Goal: Communication & Community: Participate in discussion

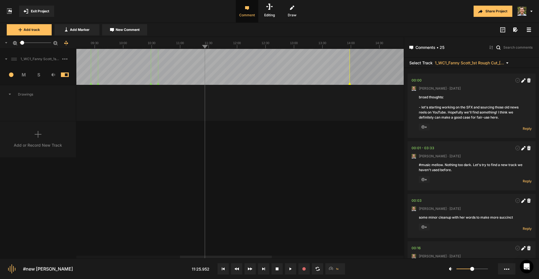
click at [278, 213] on div "1_WC1_Fanny Scott_1st Rough Cut_[DATE] 1 M S Comments 00:00 [PERSON_NAME] · [DA…" at bounding box center [202, 153] width 404 height 209
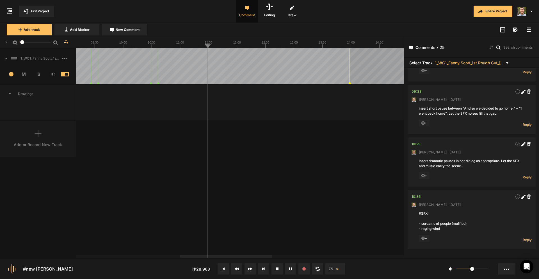
click at [183, 48] on div at bounding box center [239, 42] width 327 height 12
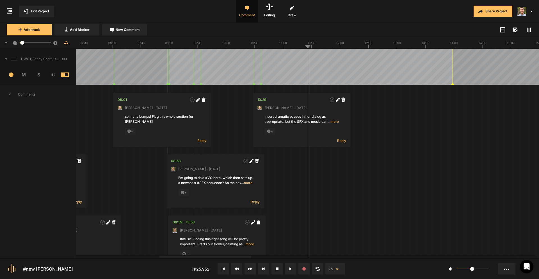
click at [530, 30] on icon at bounding box center [529, 30] width 4 height 4
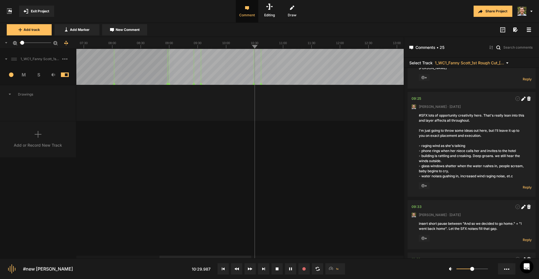
scroll to position [1346, 0]
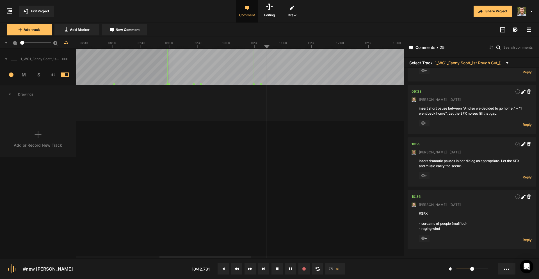
click at [346, 202] on div "1_WC1_Fanny Scott_1st Rough Cut_[DATE] 1 M S Comments 00:00 [PERSON_NAME] · [DA…" at bounding box center [202, 153] width 404 height 209
click at [521, 196] on icon at bounding box center [522, 196] width 3 height 3
click at [476, 225] on textarea "#SFX - screams of people (muffled) - raging wind" at bounding box center [472, 223] width 106 height 24
type textarea "#SFX - screams of people (muffled). Apply a reverb effect onto this which begin…"
click at [339, 187] on div "1_WC1_Fanny Scott_1st Rough Cut_[DATE] 1 M S Comments 00:00 [PERSON_NAME] · [DA…" at bounding box center [202, 153] width 404 height 209
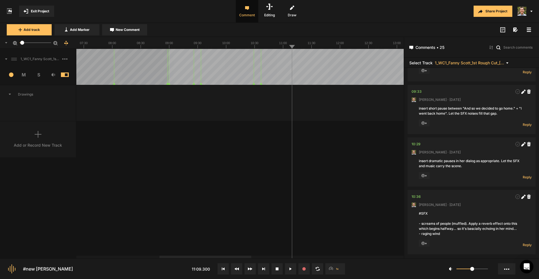
click at [521, 197] on icon at bounding box center [522, 196] width 3 height 3
type textarea "#SFX - screams of people (muffled). Apply a reverb effect onto this which begin…"
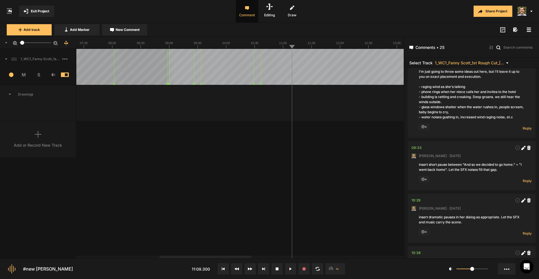
scroll to position [1262, 0]
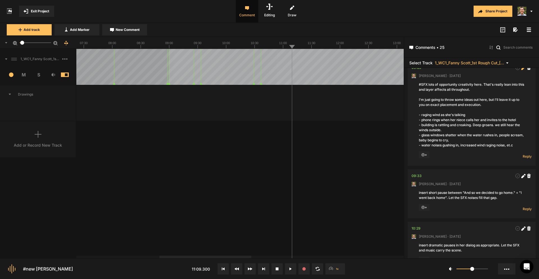
click at [521, 68] on icon at bounding box center [522, 68] width 3 height 3
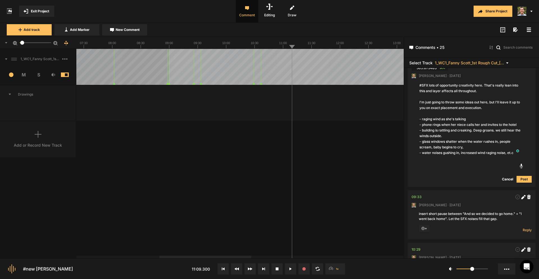
click at [475, 121] on textarea "#SFX lots of opportunity creativity here. That's really lean into this and laye…" at bounding box center [472, 119] width 106 height 74
click at [455, 134] on textarea "#SFX lots of opportunity creativity here. That's really lean into this and laye…" at bounding box center [472, 119] width 106 height 74
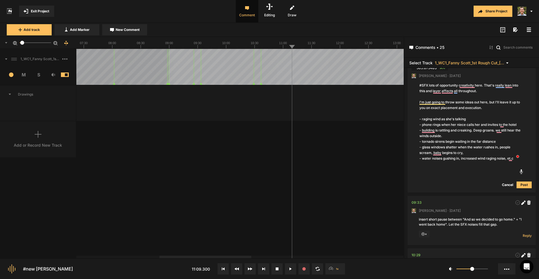
type textarea "#SFX lots of opportunity creativity here. That's really lean into this and laye…"
click at [522, 183] on button "Post" at bounding box center [524, 184] width 15 height 7
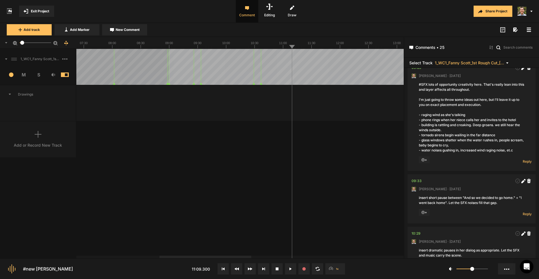
click at [241, 173] on div "1_WC1_Fanny Scott_1st Rough Cut_[DATE] 1 M S Comments 00:00 [PERSON_NAME] · [DA…" at bounding box center [202, 153] width 404 height 209
click at [128, 31] on span "New Comment" at bounding box center [128, 29] width 24 height 5
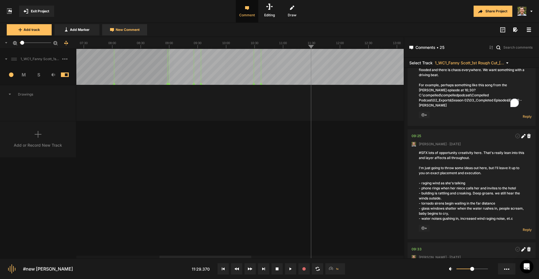
scroll to position [0, 0]
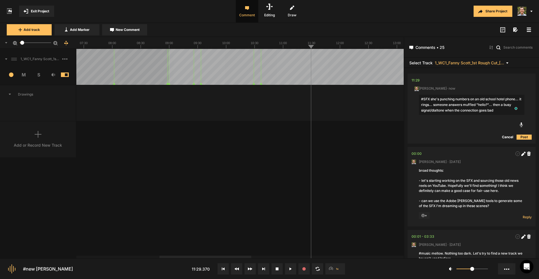
type textarea "#SFX she's punching numbers on an old school hotel phone... it rings... someone…"
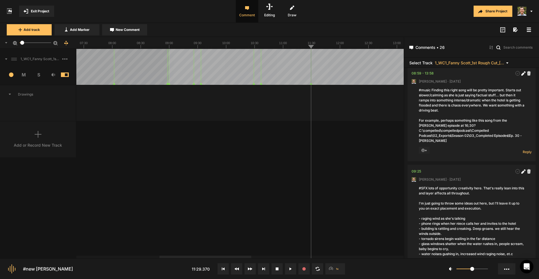
click at [243, 184] on div "1_WC1_Fanny Scott_1st Rough Cut_[DATE] 1 M S Comments 00:00 [PERSON_NAME] · [DA…" at bounding box center [202, 153] width 404 height 209
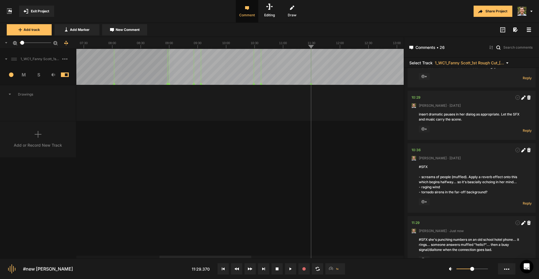
scroll to position [1419, 0]
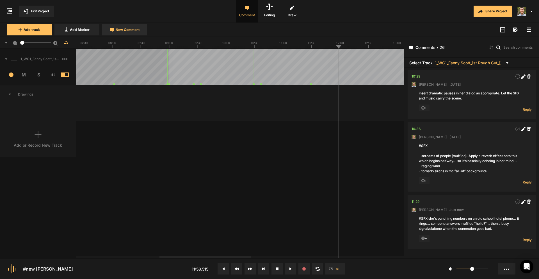
click at [138, 30] on span "New Comment" at bounding box center [128, 29] width 24 height 5
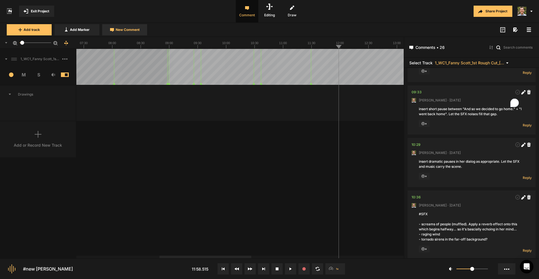
scroll to position [0, 0]
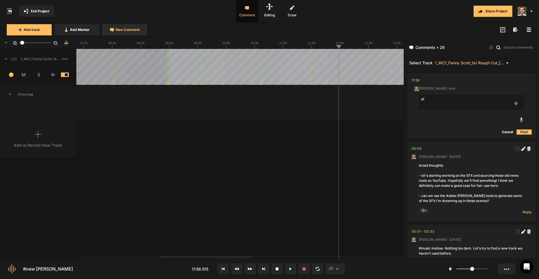
type textarea "a"
type textarea "insert dramatic pause right here. Perhaps a music transition?"
click at [525, 132] on button "Post" at bounding box center [524, 132] width 15 height 7
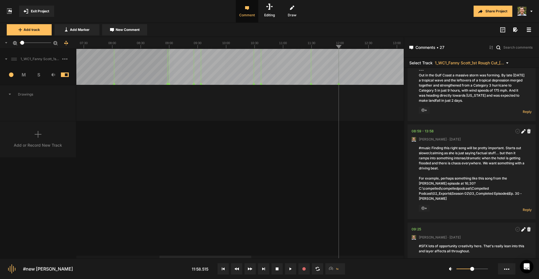
scroll to position [1466, 0]
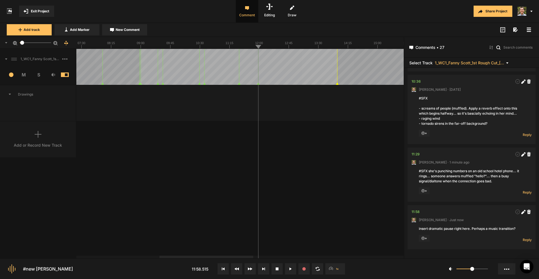
click at [327, 196] on div "1_WC1_Fanny Scott_1st Rough Cut_[DATE] 1 M S Comments 00:00 [PERSON_NAME] · [DA…" at bounding box center [202, 153] width 404 height 209
click at [521, 213] on icon at bounding box center [522, 212] width 3 height 3
click at [473, 229] on textarea "insert dramatic pause right here. Perhaps a music transition?" at bounding box center [472, 233] width 106 height 15
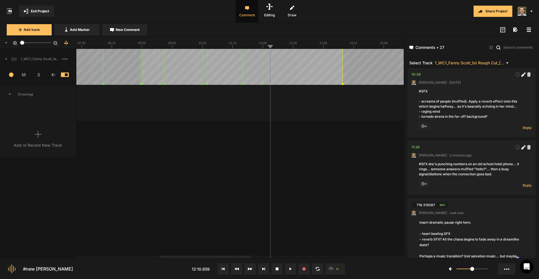
scroll to position [1479, 0]
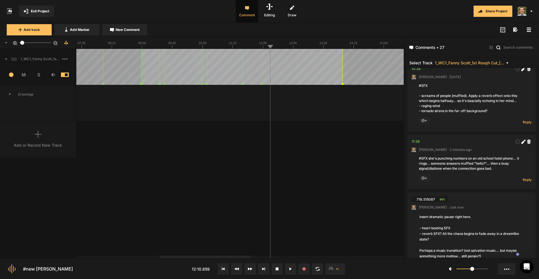
type textarea "insert dramatic pause right here. - heart beating SFX - reverb SFX? All the cha…"
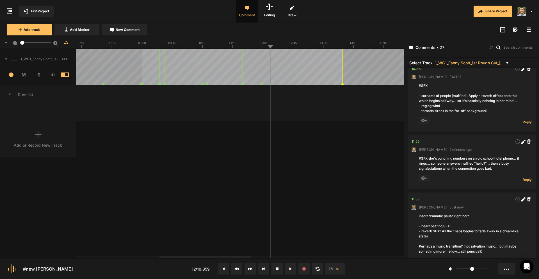
click at [387, 202] on div "1_WC1_Fanny Scott_1st Rough Cut_[DATE] 1 M S Comments 00:00 [PERSON_NAME] · [DA…" at bounding box center [202, 153] width 404 height 209
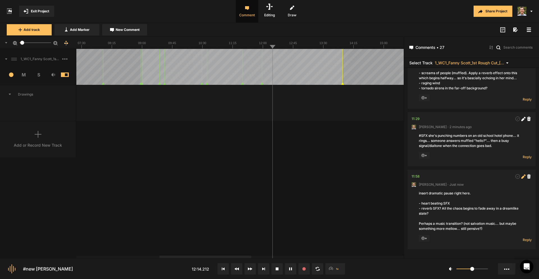
click at [521, 175] on icon at bounding box center [523, 176] width 4 height 4
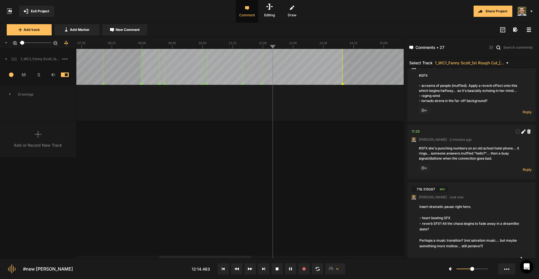
scroll to position [1489, 0]
click at [457, 245] on textarea "insert dramatic pause right here. - heart beating SFX - reverb SFX? All the cha…" at bounding box center [472, 226] width 106 height 46
type textarea "insert dramatic pause right here. - heart beating SFX - reverb SFX? All the cha…"
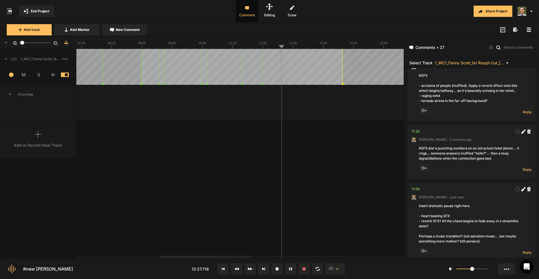
click at [132, 28] on span "New Comment" at bounding box center [128, 29] width 24 height 5
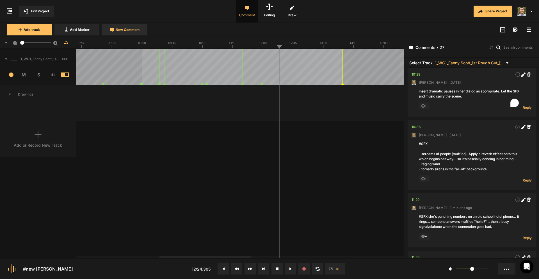
scroll to position [0, 0]
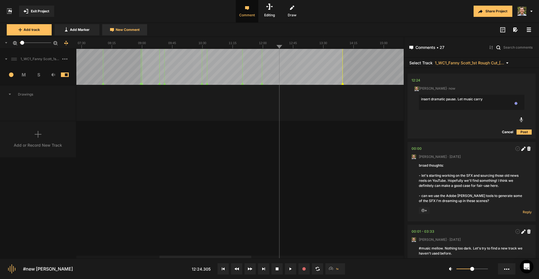
type textarea "insert dramatic pause. Let music carry."
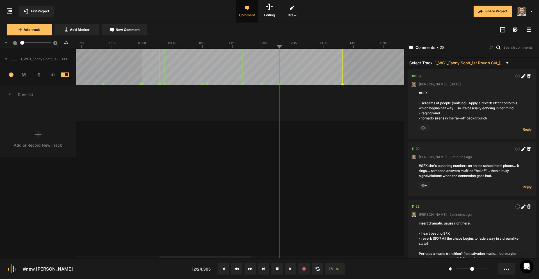
scroll to position [1549, 0]
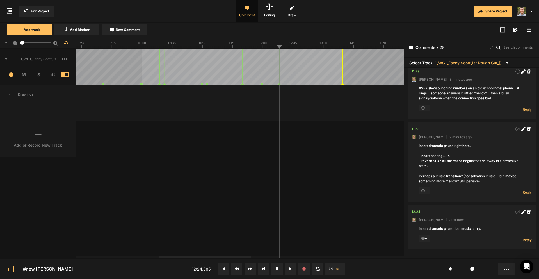
click at [225, 203] on div "1_WC1_Fanny Scott_1st Rough Cut_[DATE] 1 M S Comments 00:00 [PERSON_NAME] · [DA…" at bounding box center [202, 153] width 404 height 209
click at [290, 82] on nt-track "1_WC1_Fanny Scott_1st Rough Cut_[DATE] 1 M S Comments 00:00 [PERSON_NAME] · [DA…" at bounding box center [202, 85] width 404 height 72
click at [283, 85] on nt-marker at bounding box center [283, 67] width 0 height 36
click at [229, 168] on div "1_WC1_Fanny Scott_1st Rough Cut_[DATE] 1 M S Comments 00:00 [PERSON_NAME] · [DA…" at bounding box center [202, 153] width 404 height 209
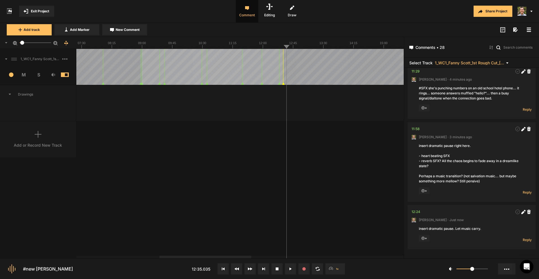
click at [123, 32] on span "New Comment" at bounding box center [128, 29] width 24 height 5
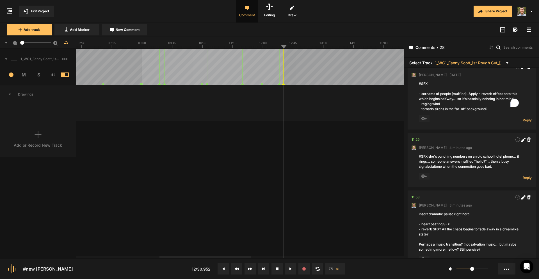
scroll to position [0, 0]
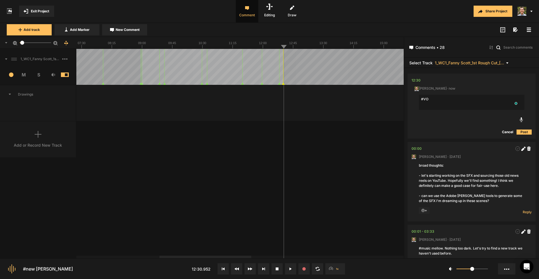
type textarea "#VO?"
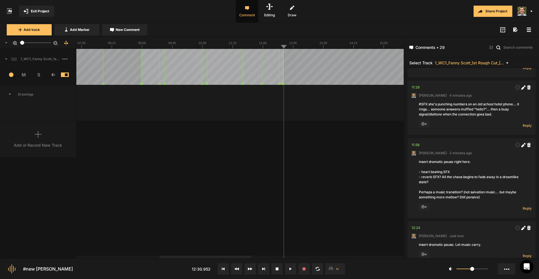
scroll to position [1596, 0]
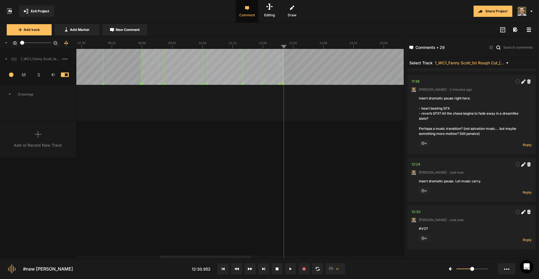
click at [321, 179] on div "1_WC1_Fanny Scott_1st Rough Cut_[DATE] 1 M S Comments 00:00 [PERSON_NAME] · [DA…" at bounding box center [202, 153] width 404 height 209
click at [154, 152] on div "1_WC1_Fanny Scott_1st Rough Cut_[DATE] 1 M S Comments 00:00 [PERSON_NAME] · [DA…" at bounding box center [202, 153] width 404 height 209
click at [226, 196] on div "1_WC1_Fanny Scott_1st Rough Cut_[DATE] 1 M S Comments 00:00 [PERSON_NAME] · [DA…" at bounding box center [202, 153] width 404 height 209
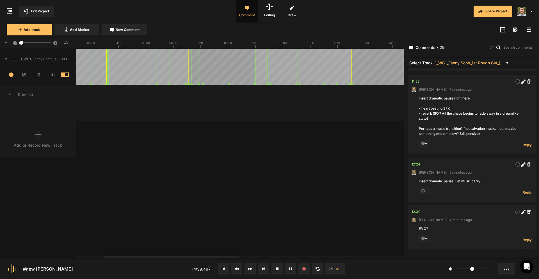
click at [66, 43] on icon at bounding box center [66, 43] width 2 height 4
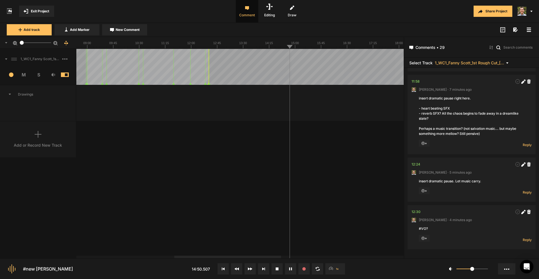
click at [243, 46] on rect at bounding box center [479, 42] width 1408 height 11
click at [253, 46] on line at bounding box center [253, 47] width 0 height 2
click at [256, 47] on line at bounding box center [256, 47] width 0 height 2
click at [261, 47] on rect at bounding box center [545, 42] width 1637 height 11
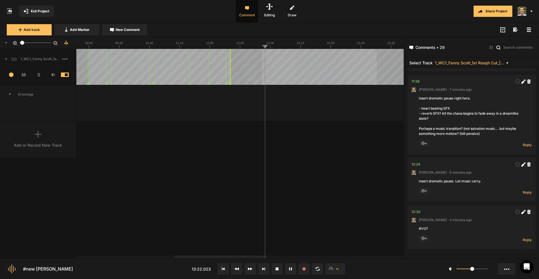
drag, startPoint x: 262, startPoint y: 63, endPoint x: 377, endPoint y: 61, distance: 114.8
click at [377, 61] on div at bounding box center [545, 67] width 1637 height 36
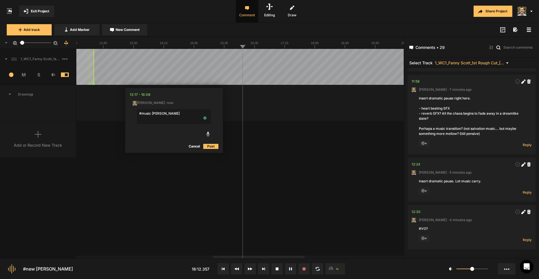
type textarea "#music mellow"
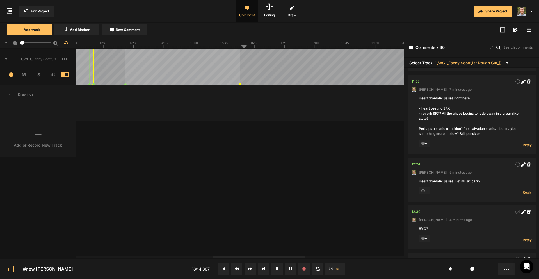
click at [159, 45] on rect at bounding box center [408, 42] width 1637 height 11
click at [170, 47] on line at bounding box center [170, 47] width 0 height 2
click at [160, 47] on line at bounding box center [160, 47] width 0 height 2
click at [153, 45] on rect at bounding box center [408, 42] width 1637 height 11
click at [156, 47] on line at bounding box center [156, 47] width 0 height 2
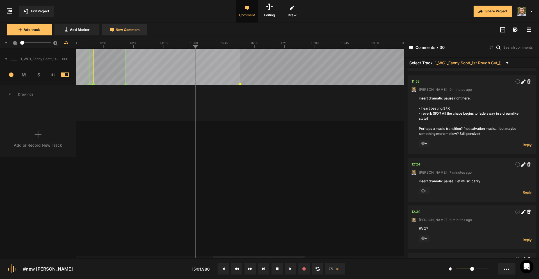
click at [119, 29] on span "New Comment" at bounding box center [128, 29] width 24 height 5
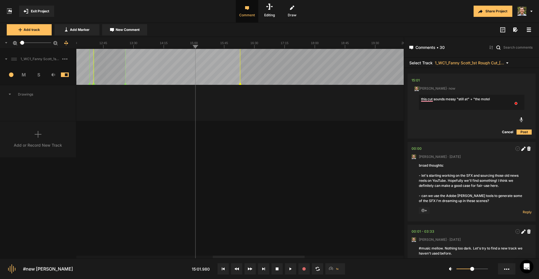
type textarea "this cut sounds messy "still at" + "the motel""
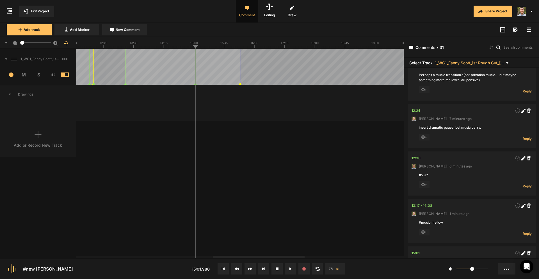
scroll to position [1691, 0]
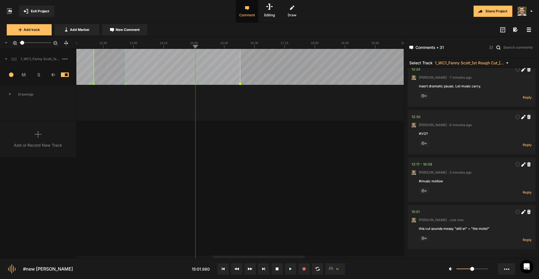
click at [346, 181] on div "1_WC1_Fanny Scott_1st Rough Cut_[DATE] 1 M S Comments 00:00 [PERSON_NAME] · [DA…" at bounding box center [202, 153] width 404 height 209
click at [269, 177] on div "1_WC1_Fanny Scott_1st Rough Cut_[DATE] 1 M S Comments 00:00 [PERSON_NAME] · [DA…" at bounding box center [202, 153] width 404 height 209
click at [171, 197] on div "1_WC1_Fanny Scott_1st Rough Cut_[DATE] 1 M S Comments 00:00 [PERSON_NAME] · [DA…" at bounding box center [202, 153] width 404 height 209
click at [246, 82] on nt-marker at bounding box center [246, 67] width 0 height 36
click at [247, 48] on rect at bounding box center [408, 42] width 1637 height 11
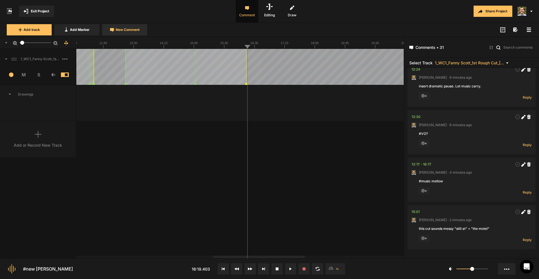
click at [134, 32] on button "New Comment" at bounding box center [124, 29] width 45 height 11
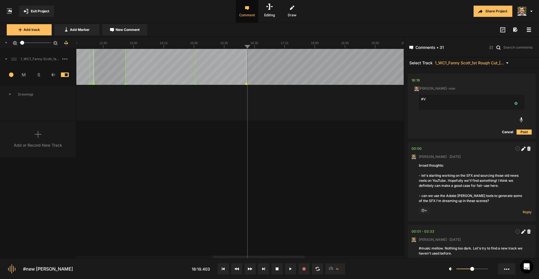
type textarea "#VO"
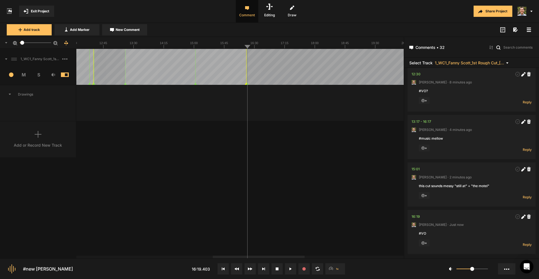
scroll to position [1739, 0]
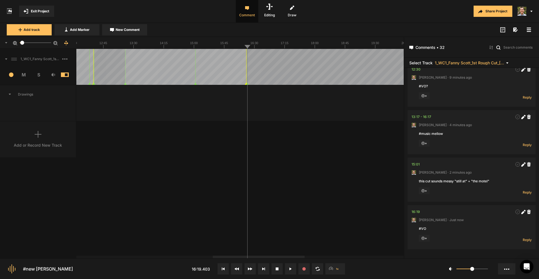
click at [145, 181] on div "1_WC1_Fanny Scott_1st Rough Cut_[DATE] 1 M S Comments 00:00 [PERSON_NAME] · [DA…" at bounding box center [202, 153] width 404 height 209
click at [131, 30] on span "New Comment" at bounding box center [128, 29] width 24 height 5
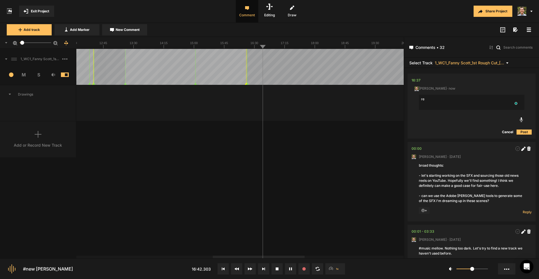
type textarea "r"
type textarea ""continue it" repeats twice"
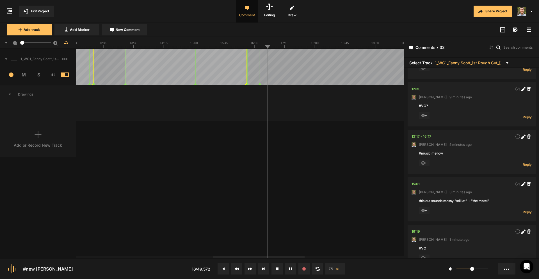
scroll to position [1786, 0]
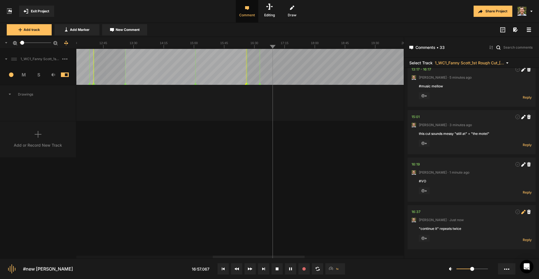
click at [521, 211] on icon at bounding box center [523, 212] width 4 height 4
drag, startPoint x: 441, startPoint y: 230, endPoint x: 444, endPoint y: 230, distance: 3.6
click at [441, 230] on textarea ""continue it" repeats twice" at bounding box center [472, 233] width 106 height 15
type textarea ""continue it" redundant"
click at [356, 208] on div "1_WC1_Fanny Scott_1st Rough Cut_[DATE] 1 M S Comments 00:00 [PERSON_NAME] · [DA…" at bounding box center [202, 153] width 404 height 209
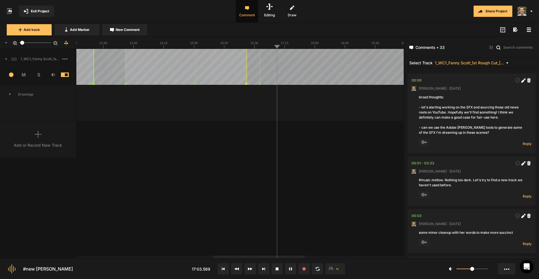
scroll to position [1786, 0]
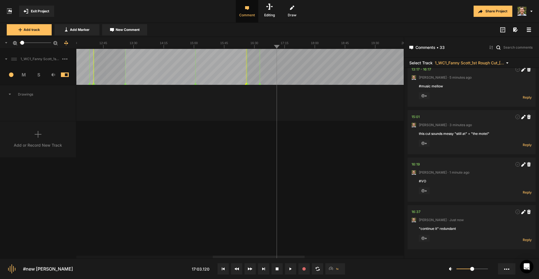
click at [144, 175] on div "1_WC1_Fanny Scott_1st Rough Cut_[DATE] 1 M S Comments 00:00 [PERSON_NAME] · [DA…" at bounding box center [202, 153] width 404 height 209
click at [148, 179] on div "1_WC1_Fanny Scott_1st Rough Cut_[DATE] 1 M S Comments 00:00 [PERSON_NAME] · [DA…" at bounding box center [202, 153] width 404 height 209
click at [248, 173] on div "1_WC1_Fanny Scott_1st Rough Cut_[DATE] 1 M S Comments 00:00 [PERSON_NAME] · [DA…" at bounding box center [202, 153] width 404 height 209
click at [181, 173] on div "1_WC1_Fanny Scott_1st Rough Cut_[DATE] 1 M S Comments 00:00 [PERSON_NAME] · [DA…" at bounding box center [202, 153] width 404 height 209
click at [124, 25] on button "New Comment" at bounding box center [124, 29] width 45 height 11
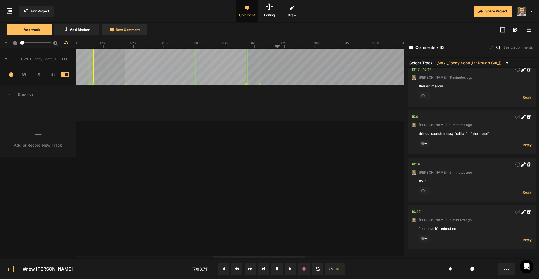
scroll to position [0, 0]
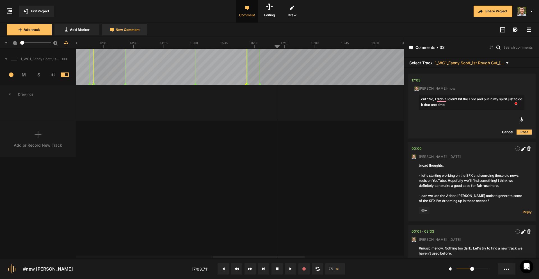
type textarea "cut "No, I didn't I didn't hit the Lord and put in my spirit just to do it that…"
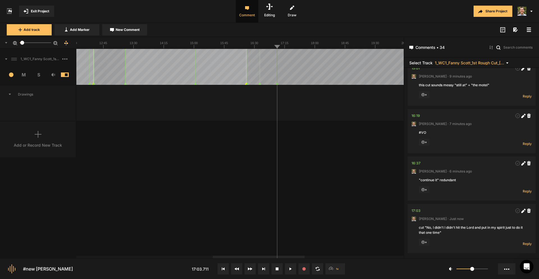
scroll to position [1839, 0]
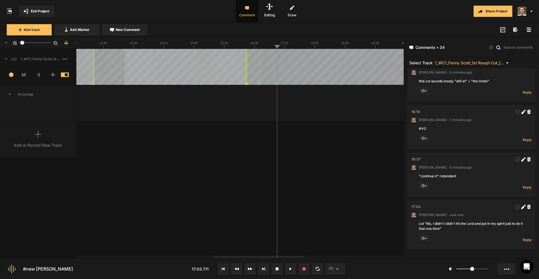
click at [274, 48] on rect at bounding box center [408, 42] width 1637 height 11
click at [521, 207] on icon at bounding box center [522, 206] width 3 height 3
drag, startPoint x: 463, startPoint y: 224, endPoint x: 428, endPoint y: 224, distance: 34.8
click at [428, 224] on textarea "cut "No, I didn't I didn't hit the Lord and put in my spirit just to do it that…" at bounding box center [472, 228] width 106 height 15
click at [515, 222] on textarea "cut "the Lord and put in my spirit just to do it that one time"" at bounding box center [472, 228] width 106 height 15
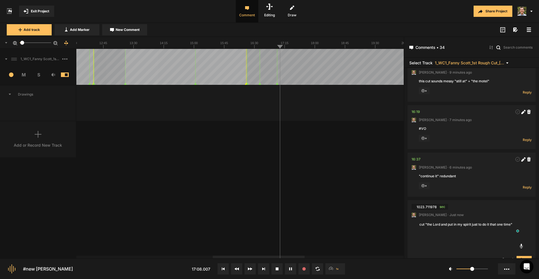
type textarea "cut "the Lord and put in my spirit just to do it that one time""
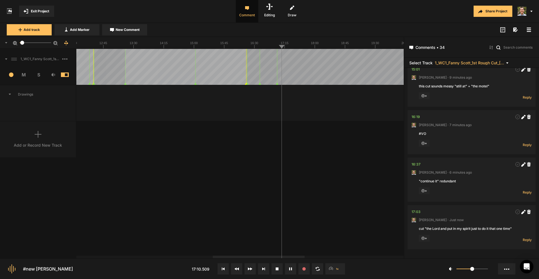
click at [277, 46] on rect at bounding box center [408, 42] width 1637 height 11
click at [275, 46] on line at bounding box center [275, 47] width 0 height 2
click at [273, 46] on rect at bounding box center [408, 42] width 1637 height 11
click at [345, 172] on div "1_WC1_Fanny Scott_1st Rough Cut_[DATE] 1 M S Comments 00:00 [PERSON_NAME] · [DA…" at bounding box center [202, 153] width 404 height 209
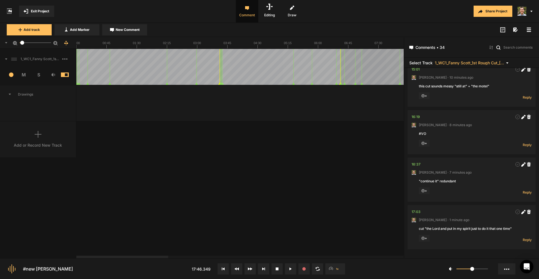
click at [76, 255] on div at bounding box center [122, 256] width 92 height 3
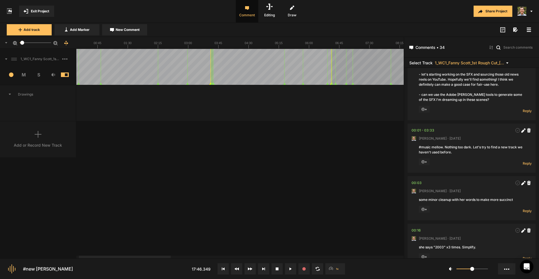
scroll to position [0, 0]
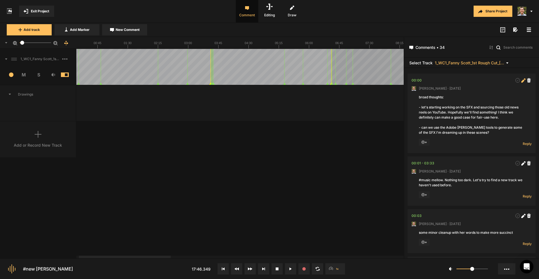
click at [521, 80] on icon at bounding box center [522, 80] width 3 height 3
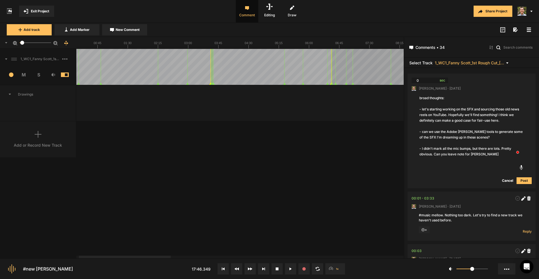
type textarea "broad thoughts: - let's starting working on the SFX and sourcing those old news…"
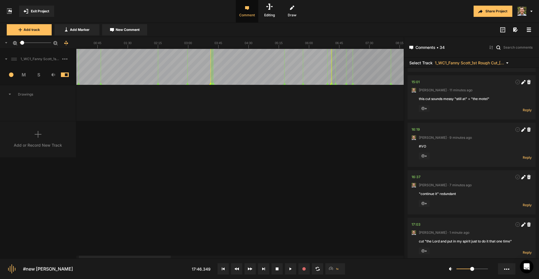
scroll to position [1849, 0]
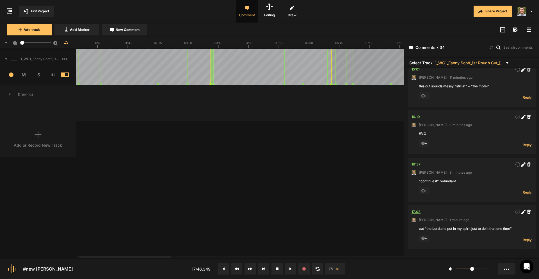
click at [417, 213] on div "17:03" at bounding box center [416, 212] width 9 height 6
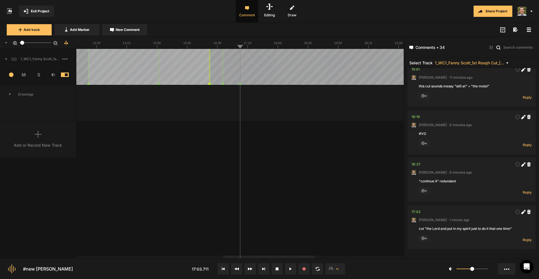
click at [270, 45] on rect at bounding box center [371, 42] width 1637 height 11
drag, startPoint x: 244, startPoint y: 154, endPoint x: 246, endPoint y: 157, distance: 3.8
click at [244, 155] on div "1_WC1_Fanny Scott_1st Rough Cut_[DATE] 1 M S Comments 00:00 [PERSON_NAME] · [DA…" at bounding box center [202, 153] width 404 height 209
click at [193, 155] on div "1_WC1_Fanny Scott_1st Rough Cut_[DATE] 1 M S Comments 00:00 [PERSON_NAME] · [DA…" at bounding box center [202, 153] width 404 height 209
click at [254, 48] on line at bounding box center [254, 47] width 0 height 2
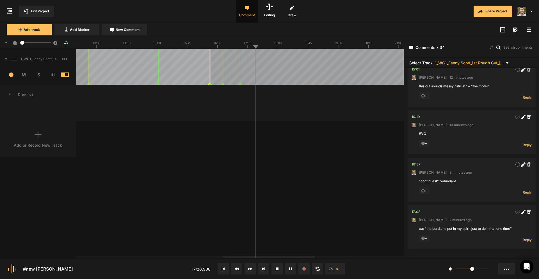
click at [248, 47] on rect at bounding box center [371, 42] width 1637 height 11
click at [248, 190] on div "1_WC1_Fanny Scott_1st Rough Cut_[DATE] 1 M S Comments 00:00 [PERSON_NAME] · [DA…" at bounding box center [202, 153] width 404 height 209
click at [277, 191] on div "1_WC1_Fanny Scott_1st Rough Cut_[DATE] 1 M S Comments 00:00 [PERSON_NAME] · [DA…" at bounding box center [202, 153] width 404 height 209
click at [138, 149] on div "1_WC1_Fanny Scott_1st Rough Cut_[DATE] 1 M S Comments 00:00 [PERSON_NAME] · [DA…" at bounding box center [202, 153] width 404 height 209
click at [291, 46] on rect at bounding box center [371, 42] width 1637 height 11
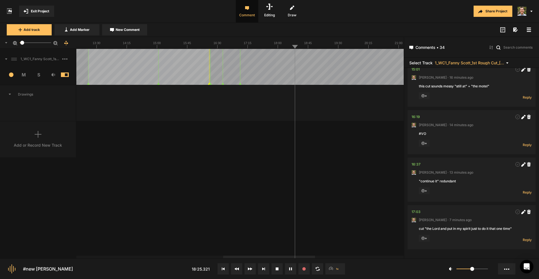
click at [287, 45] on rect at bounding box center [371, 42] width 1637 height 11
click at [287, 46] on rect at bounding box center [371, 42] width 1637 height 11
click at [304, 47] on rect at bounding box center [371, 42] width 1637 height 11
click at [300, 46] on line at bounding box center [300, 47] width 0 height 2
click at [294, 46] on line at bounding box center [294, 47] width 0 height 2
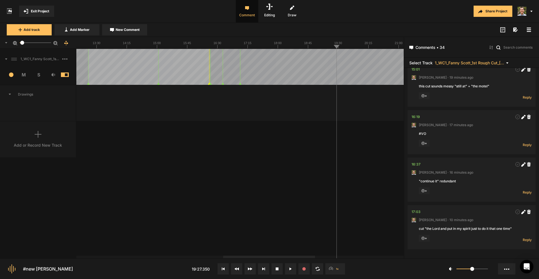
click at [270, 174] on div "1_WC1_Fanny Scott_1st Rough Cut_[DATE] 1 M S Comments 00:00 [PERSON_NAME] · [DA…" at bounding box center [202, 153] width 404 height 209
click at [223, 209] on div "1_WC1_Fanny Scott_1st Rough Cut_[DATE] 1 M S Comments 00:00 [PERSON_NAME] · [DA…" at bounding box center [202, 153] width 404 height 209
click at [302, 47] on rect at bounding box center [371, 42] width 1637 height 11
click at [293, 64] on div at bounding box center [371, 67] width 1637 height 36
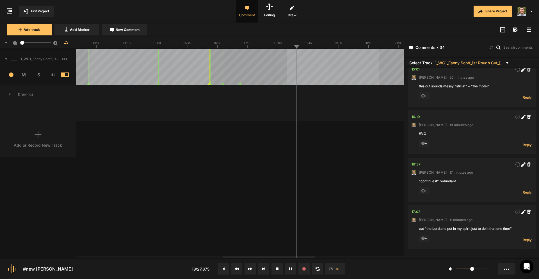
drag, startPoint x: 287, startPoint y: 60, endPoint x: 371, endPoint y: 62, distance: 83.7
click at [381, 61] on div at bounding box center [371, 67] width 1637 height 36
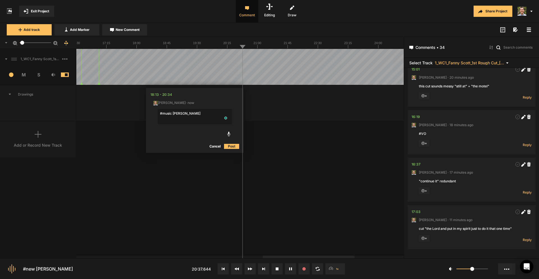
type textarea "#music mellow"
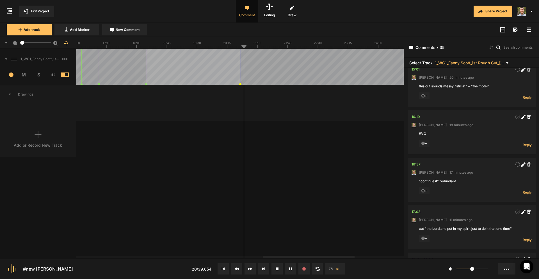
click at [142, 45] on rect at bounding box center [230, 42] width 1637 height 11
click at [145, 47] on line at bounding box center [145, 47] width 0 height 2
click at [136, 29] on span "New Comment" at bounding box center [128, 29] width 24 height 5
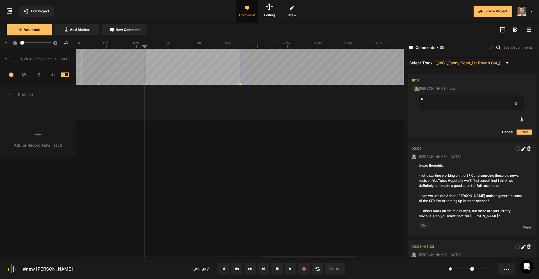
type textarea "l"
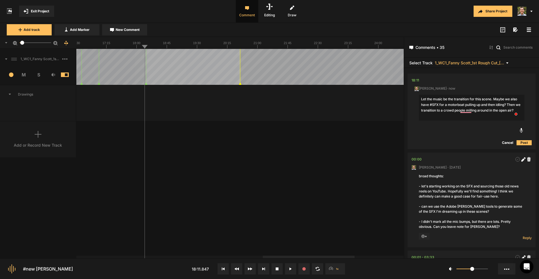
click at [496, 100] on textarea "Let the music be the transition for this scene. Maybe we also have #SFX for a m…" at bounding box center [472, 108] width 106 height 26
type textarea "Let the music be the transition for this scene. Maybe we also have #SFX for a m…"
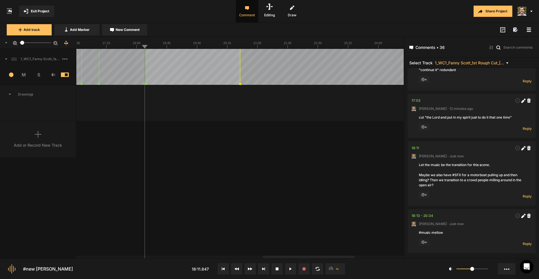
scroll to position [1964, 0]
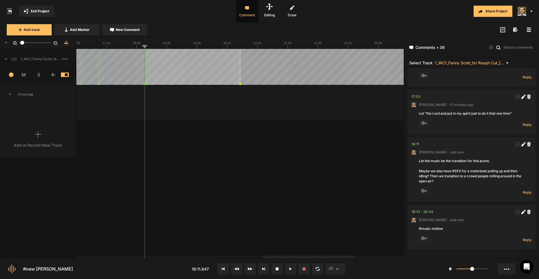
click at [314, 180] on div "1_WC1_Fanny Scott_1st Rough Cut_[DATE] 1 M S Comments 00:00 [PERSON_NAME] · [DA…" at bounding box center [202, 153] width 404 height 209
click at [185, 46] on rect at bounding box center [230, 42] width 1637 height 11
click at [178, 47] on rect at bounding box center [230, 42] width 1637 height 11
click at [150, 177] on div "1_WC1_Fanny Scott_1st Rough Cut_[DATE] 1 M S Comments 00:00 [PERSON_NAME] · [DA…" at bounding box center [202, 153] width 404 height 209
drag, startPoint x: 214, startPoint y: 69, endPoint x: 232, endPoint y: 70, distance: 18.3
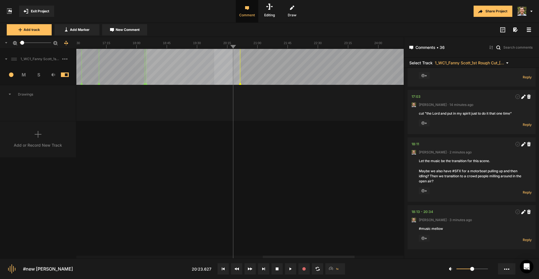
click at [232, 70] on div at bounding box center [230, 67] width 1637 height 36
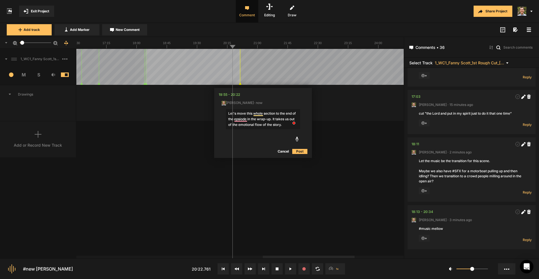
type textarea "Let's move this whole section to the end of the epsiode in the wrap-up. It take…"
click at [299, 151] on button "Post" at bounding box center [299, 151] width 15 height 7
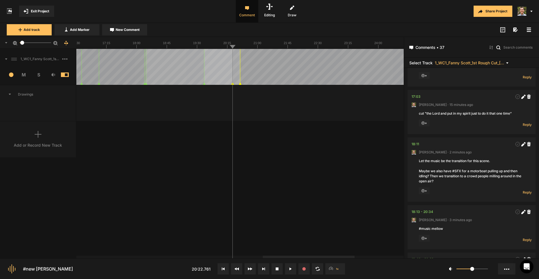
click at [204, 84] on nt-marker at bounding box center [204, 67] width 0 height 36
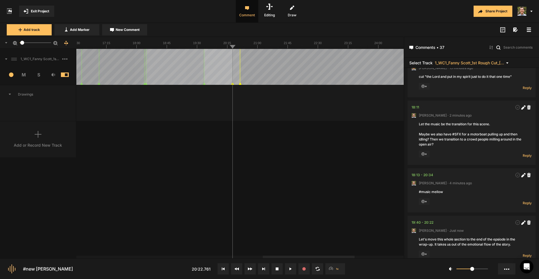
scroll to position [2016, 0]
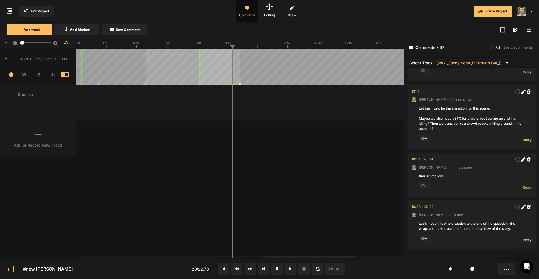
click at [199, 85] on nt-marker at bounding box center [199, 67] width 0 height 36
click at [229, 83] on nt-marker at bounding box center [229, 67] width 0 height 36
click at [199, 47] on rect at bounding box center [230, 42] width 1637 height 11
click at [228, 47] on rect at bounding box center [230, 42] width 1637 height 11
click at [226, 84] on nt-marker at bounding box center [226, 67] width 0 height 36
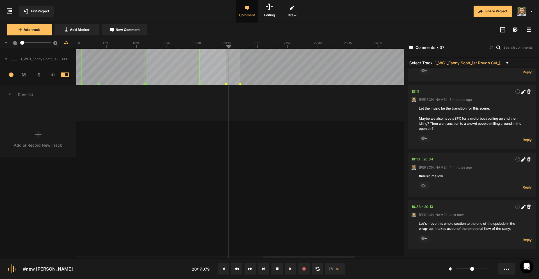
drag, startPoint x: 213, startPoint y: 63, endPoint x: 220, endPoint y: 73, distance: 12.3
click at [213, 62] on div at bounding box center [230, 67] width 1637 height 36
click at [521, 207] on icon at bounding box center [522, 206] width 3 height 3
type textarea "Let's move this whole section to the end of the epsiode in the wrap-up. It take…"
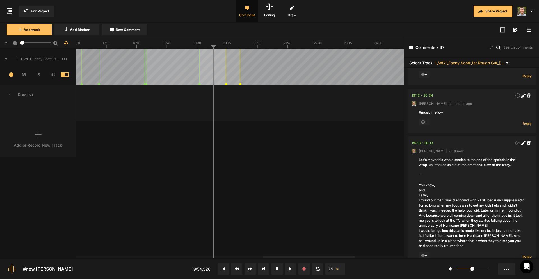
click at [136, 199] on div "1_WC1_Fanny Scott_1st Rough Cut_[DATE] 1 M S Comments 00:00 [PERSON_NAME] · [DA…" at bounding box center [202, 153] width 404 height 209
click at [521, 142] on icon at bounding box center [523, 143] width 4 height 4
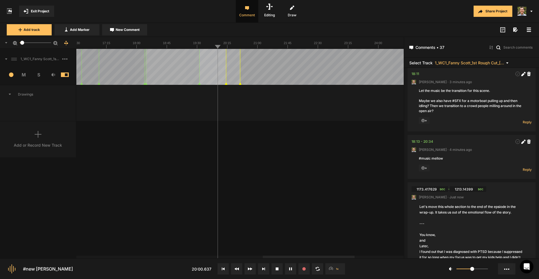
scroll to position [2034, 0]
click at [516, 211] on textarea "Let's move this whole section to the end of the epsiode in the wrap-up. It take…" at bounding box center [472, 257] width 106 height 108
type textarea "Let's move this whole section to the end of the epsiode in the wrap-up. It take…"
click at [341, 206] on div "1_WC1_Fanny Scott_1st Rough Cut_[DATE] 1 M S Comments 00:00 [PERSON_NAME] · [DA…" at bounding box center [202, 153] width 404 height 209
click at [250, 46] on rect at bounding box center [230, 42] width 1637 height 11
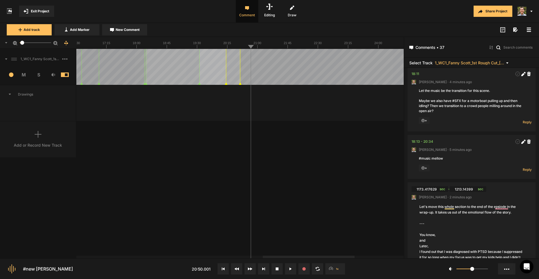
click at [241, 45] on rect at bounding box center [230, 42] width 1637 height 11
click at [133, 25] on button "New Comment" at bounding box center [124, 29] width 45 height 11
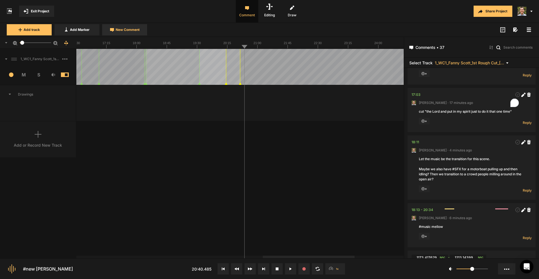
scroll to position [0, 0]
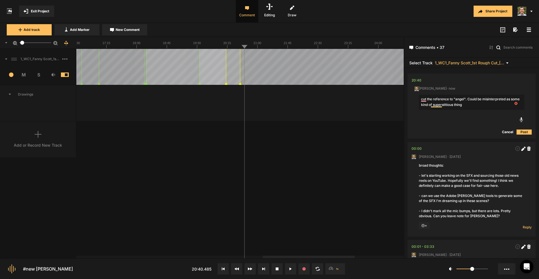
type textarea "cut the reference to "angel". Could be misinterpreted as some kind of superstit…"
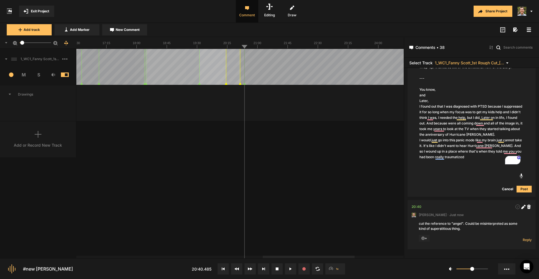
click at [156, 157] on div "1_WC1_Fanny Scott_1st Rough Cut_[DATE] 1 M S Comments 00:00 [PERSON_NAME] · [DA…" at bounding box center [202, 153] width 404 height 209
click at [178, 156] on div "1_WC1_Fanny Scott_1st Rough Cut_[DATE] 1 M S Comments 00:00 [PERSON_NAME] · [DA…" at bounding box center [202, 153] width 404 height 209
click at [519, 185] on nt-comment "1173.417629 sec - 1213.14399 sec Paul Hastings · 3 minutes ago Let's move this …" at bounding box center [472, 116] width 120 height 159
click at [520, 187] on button "Post" at bounding box center [524, 189] width 15 height 7
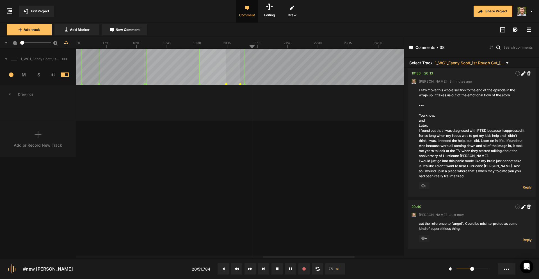
scroll to position [2122, 0]
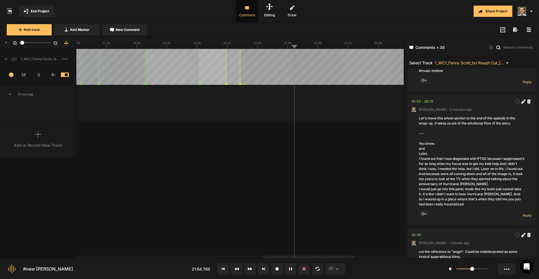
click at [240, 44] on rect at bounding box center [230, 42] width 1637 height 11
click at [254, 44] on text "21:00" at bounding box center [258, 42] width 8 height 3
click at [262, 44] on rect at bounding box center [230, 42] width 1637 height 11
click at [273, 45] on rect at bounding box center [230, 42] width 1637 height 11
click at [263, 47] on rect at bounding box center [230, 42] width 1637 height 11
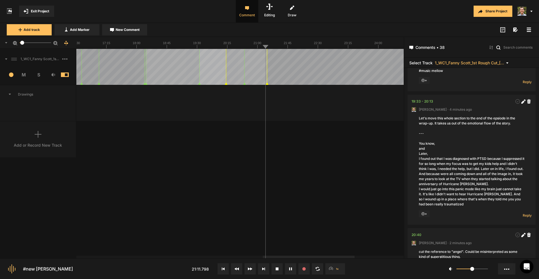
click at [267, 84] on nt-marker at bounding box center [267, 67] width 0 height 36
click at [264, 85] on nt-marker at bounding box center [264, 67] width 0 height 36
click at [284, 47] on rect at bounding box center [230, 42] width 1637 height 11
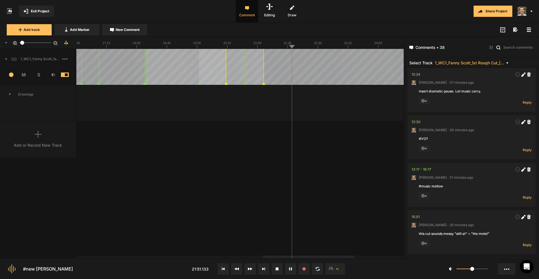
scroll to position [1700, 0]
click at [521, 124] on icon at bounding box center [522, 123] width 3 height 3
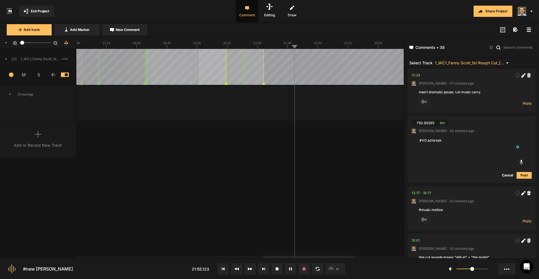
type textarea "#VO ad break 1"
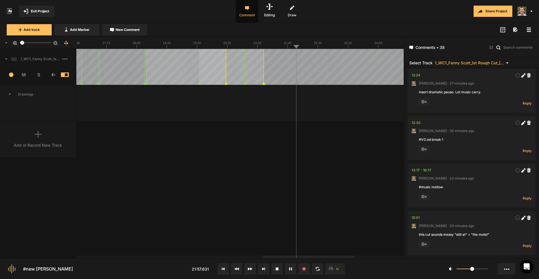
click at [290, 42] on text "21:45" at bounding box center [288, 42] width 8 height 3
click at [121, 26] on button "New Comment" at bounding box center [124, 29] width 45 height 11
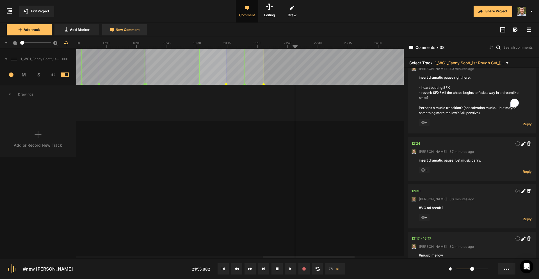
scroll to position [0, 0]
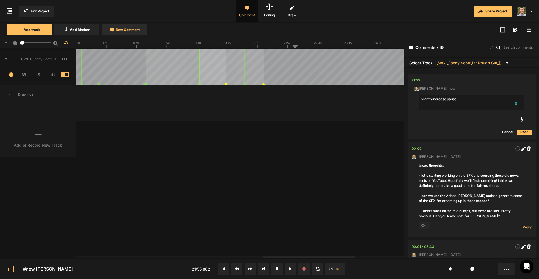
type textarea "slightly increase pause"
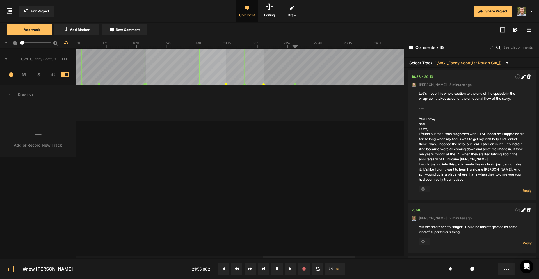
click at [280, 187] on div "1_WC1_Fanny Scott_1st Rough Cut_[DATE] 1 M S Comments 00:00 [PERSON_NAME] · [DA…" at bounding box center [202, 153] width 404 height 209
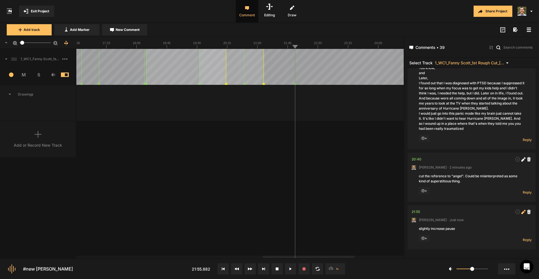
click at [522, 211] on icon at bounding box center [523, 212] width 4 height 4
type textarea "slightly increase pause. This'll be a topic transition"
drag, startPoint x: 357, startPoint y: 182, endPoint x: 357, endPoint y: 178, distance: 4.5
click at [357, 181] on div "1_WC1_Fanny Scott_1st Rough Cut_[DATE] 1 M S Comments 00:00 [PERSON_NAME] · [DA…" at bounding box center [202, 153] width 404 height 209
click at [168, 193] on div "1_WC1_Fanny Scott_1st Rough Cut_[DATE] 1 M S Comments 00:00 [PERSON_NAME] · [DA…" at bounding box center [202, 153] width 404 height 209
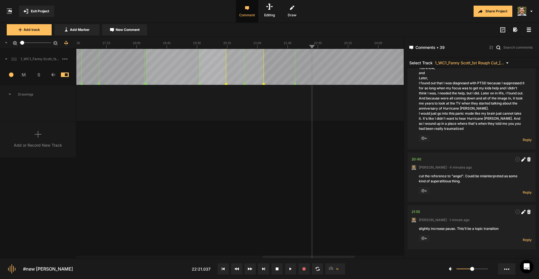
click at [293, 45] on rect at bounding box center [230, 42] width 1637 height 11
click at [287, 47] on rect at bounding box center [230, 42] width 1637 height 11
click at [521, 210] on icon at bounding box center [523, 212] width 4 height 4
drag, startPoint x: 505, startPoint y: 228, endPoint x: 370, endPoint y: 212, distance: 135.9
click at [370, 212] on nt-project-view "Exit Project Comment Editing Draw Share Project Add track Add Marker New Commen…" at bounding box center [269, 139] width 539 height 279
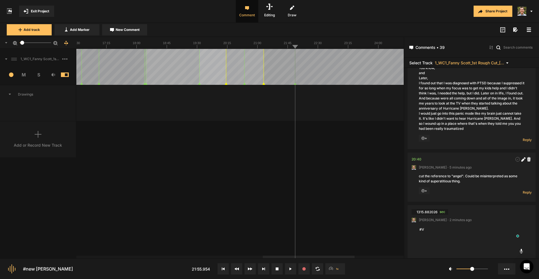
type textarea "#VO"
click at [521, 211] on icon at bounding box center [523, 212] width 4 height 4
click at [435, 236] on textarea "#VO S" at bounding box center [472, 235] width 106 height 18
click at [433, 243] on textarea "#VO S" at bounding box center [472, 235] width 106 height 18
click at [435, 243] on textarea "#VO Is h" at bounding box center [472, 235] width 106 height 18
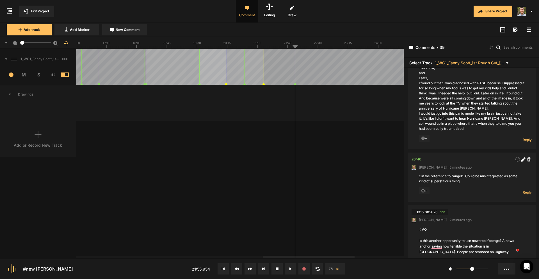
type textarea "#VO Is this another opportunity to use newsreel footage? A news anchor saying h…"
click at [209, 182] on div "1_WC1_Fanny Scott_1st Rough Cut_[DATE] 1 M S Comments 00:00 [PERSON_NAME] · [DA…" at bounding box center [202, 153] width 404 height 209
click at [271, 44] on rect at bounding box center [230, 42] width 1637 height 11
click at [284, 43] on text "21:45" at bounding box center [288, 42] width 8 height 3
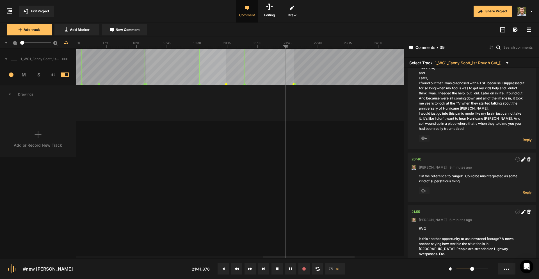
click at [294, 83] on nt-marker at bounding box center [294, 67] width 0 height 36
click at [295, 45] on rect at bounding box center [230, 42] width 1637 height 11
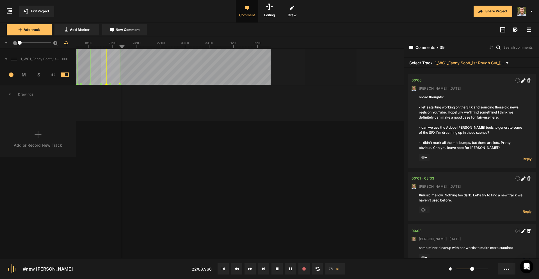
scroll to position [2197, 0]
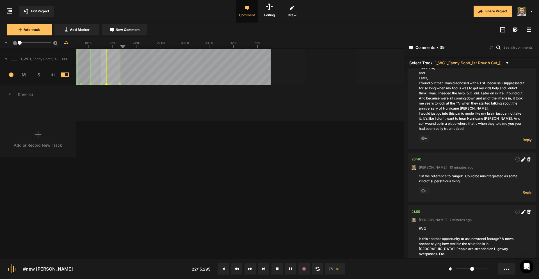
click at [66, 41] on icon at bounding box center [66, 43] width 4 height 4
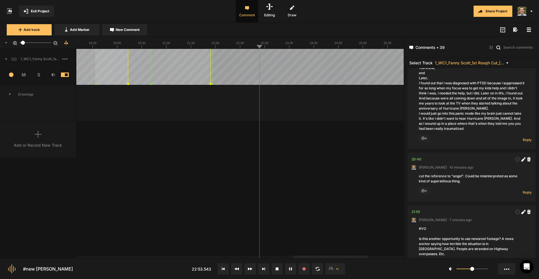
drag, startPoint x: 298, startPoint y: 156, endPoint x: 302, endPoint y: 156, distance: 4.5
click at [298, 156] on div "1_WC1_Fanny Scott_1st Rough Cut_[DATE] 1 M S Comments 00:00 [PERSON_NAME] · [DA…" at bounding box center [202, 153] width 404 height 209
click at [225, 47] on rect at bounding box center [122, 42] width 1637 height 11
click at [223, 47] on rect at bounding box center [122, 42] width 1637 height 11
click at [222, 46] on line at bounding box center [222, 47] width 0 height 2
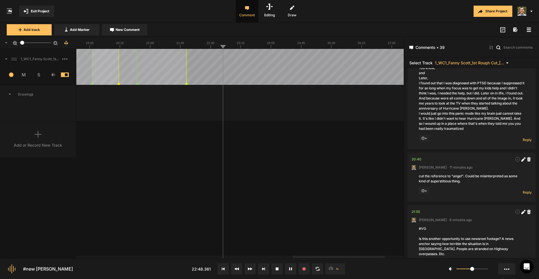
click at [219, 47] on rect at bounding box center [122, 42] width 1637 height 11
click at [215, 47] on rect at bounding box center [122, 42] width 1637 height 11
click at [209, 47] on rect at bounding box center [122, 42] width 1637 height 11
click at [117, 27] on button "New Comment" at bounding box center [124, 29] width 45 height 11
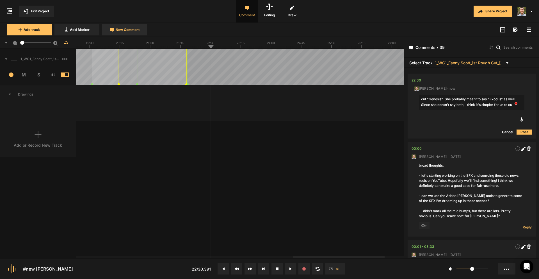
type textarea "cut "Genesis". She probably meant to say "Exodus" as well. Since she doesn't sa…"
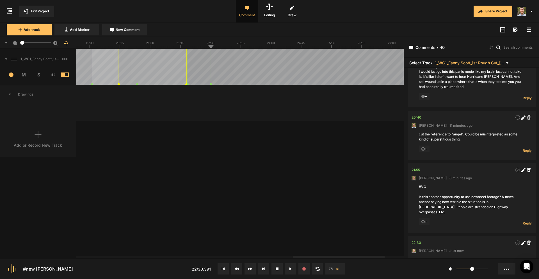
scroll to position [2270, 0]
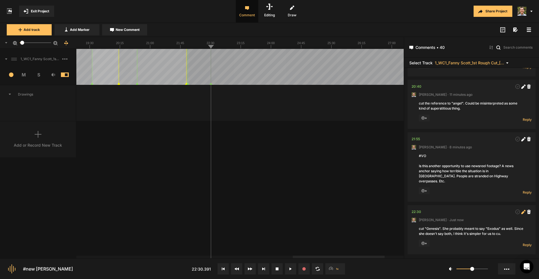
click at [521, 211] on icon at bounding box center [522, 212] width 3 height 3
type textarea "cut "Genesis". She probably meant to say "Exodus" as well. Since she doesn't sa…"
click at [273, 174] on div "1_WC1_Fanny Scott_1st Rough Cut_[DATE] 1 M S Comments 00:00 [PERSON_NAME] · [DA…" at bounding box center [202, 153] width 404 height 209
click at [277, 44] on rect at bounding box center [122, 42] width 1637 height 11
click at [272, 46] on rect at bounding box center [122, 42] width 1637 height 11
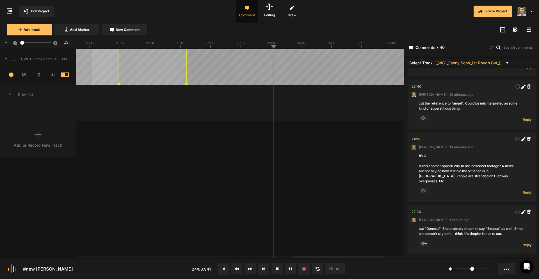
click at [269, 48] on rect at bounding box center [122, 42] width 1637 height 11
click at [137, 31] on span "New Comment" at bounding box center [128, 29] width 24 height 5
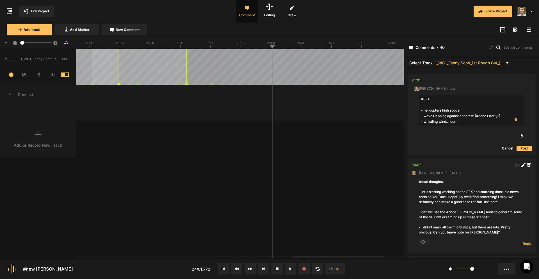
type textarea "#SFX - helicopters high above - waves lapping against concrete (Adobe Firefly?)…"
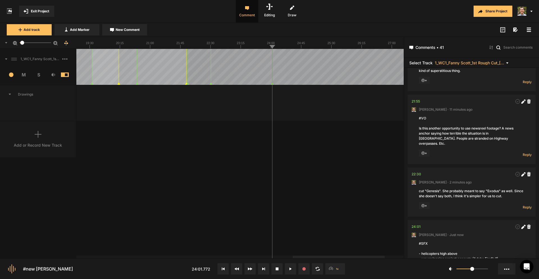
scroll to position [2337, 0]
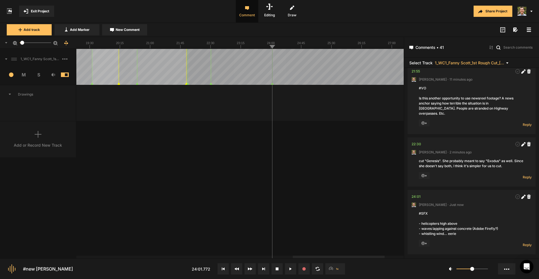
click at [325, 183] on div "1_WC1_Fanny Scott_1st Rough Cut_[DATE] 1 M S Comments 00:00 [PERSON_NAME] · [DA…" at bounding box center [202, 153] width 404 height 209
click at [121, 28] on span "New Comment" at bounding box center [128, 29] width 24 height 5
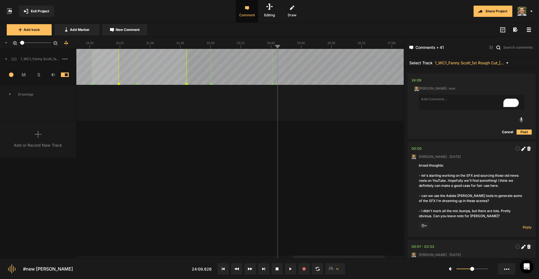
click at [460, 102] on textarea "To enrich screen reader interactions, please activate Accessibility in Grammarl…" at bounding box center [472, 102] width 106 height 15
type textarea "W"
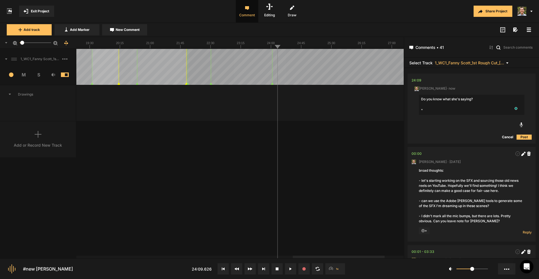
paste textarea "Hearing the cries of the people about it like. And only the military people. Wh…"
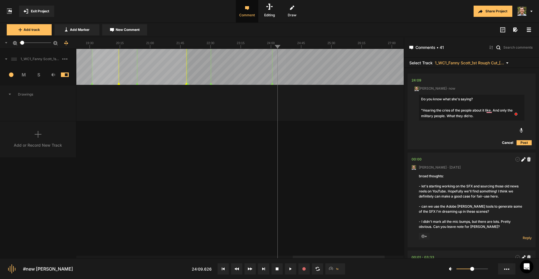
click at [472, 110] on textarea "Do you know what she's saying? "Hearing the cries of the people about it like. …" at bounding box center [472, 108] width 106 height 26
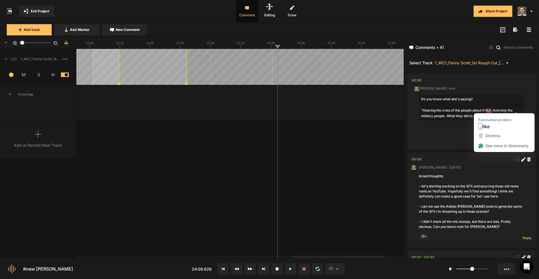
click at [494, 110] on textarea "Do you know what she's saying? "Hearing the cries of the people about it like. …" at bounding box center [472, 108] width 106 height 26
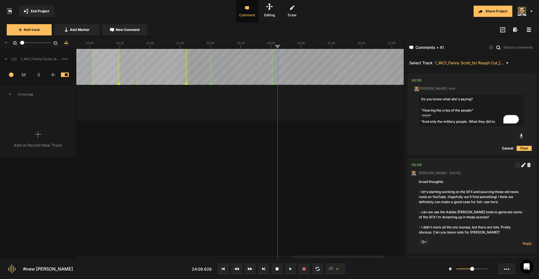
drag, startPoint x: 470, startPoint y: 120, endPoint x: 496, endPoint y: 123, distance: 26.5
click at [496, 123] on textarea "Do you know what she's saying? "Hearing the cries of the people" "????" "And on…" at bounding box center [472, 110] width 106 height 31
type textarea "Do you know what she's saying? "Hearing the cries of the people" "????" "And on…"
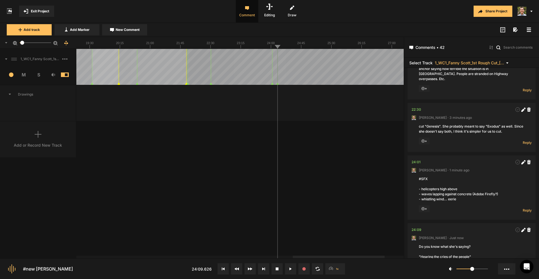
scroll to position [2405, 0]
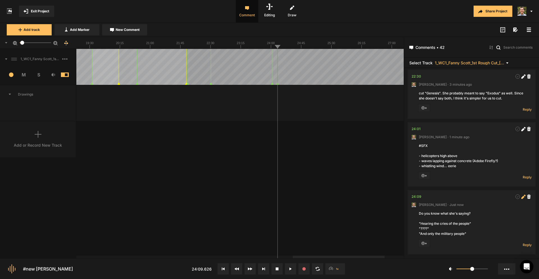
click at [521, 195] on icon at bounding box center [522, 196] width 3 height 3
click at [437, 244] on textarea "Do you know what she's saying? "Hearing the cries of the people" "????" "And on…" at bounding box center [472, 234] width 106 height 46
click at [421, 244] on textarea "Do you know what she's saying? "Hearing the cries of the people" "????" "And on…" at bounding box center [472, 234] width 106 height 46
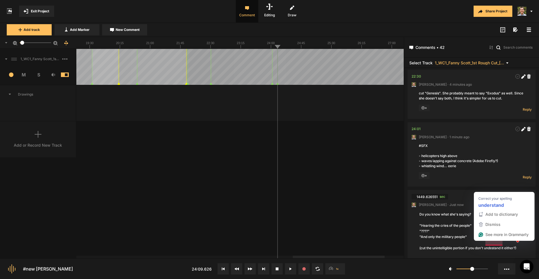
click at [494, 244] on textarea "Do you know what she's saying? "Hearing the cries of the people" "????" "And on…" at bounding box center [472, 231] width 106 height 40
type textarea "Do you know what she's saying? "Hearing the cries of the people" "????" "And on…"
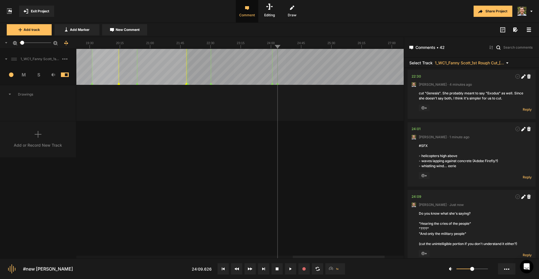
click at [329, 190] on div "1_WC1_Fanny Scott_1st Rough Cut_[DATE] 1 M S Comments 00:00 [PERSON_NAME] · [DA…" at bounding box center [202, 153] width 404 height 209
click at [270, 47] on rect at bounding box center [122, 42] width 1637 height 11
click at [260, 48] on line at bounding box center [260, 47] width 0 height 2
click at [255, 44] on rect at bounding box center [122, 42] width 1637 height 11
click at [253, 42] on rect at bounding box center [122, 42] width 1637 height 11
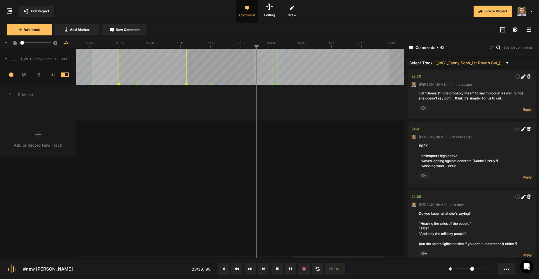
drag, startPoint x: 254, startPoint y: 68, endPoint x: 389, endPoint y: 78, distance: 134.8
click at [389, 78] on div at bounding box center [122, 67] width 1637 height 36
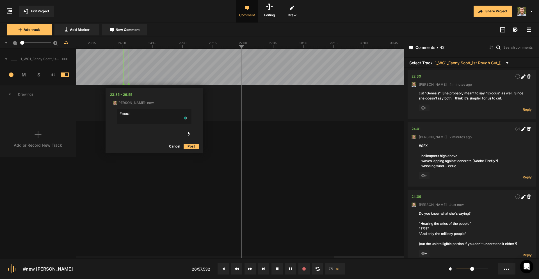
type textarea "#music"
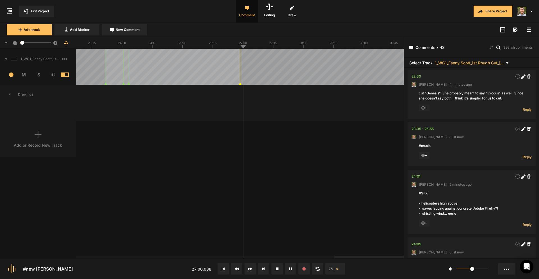
click at [132, 31] on span "New Comment" at bounding box center [128, 29] width 24 height 5
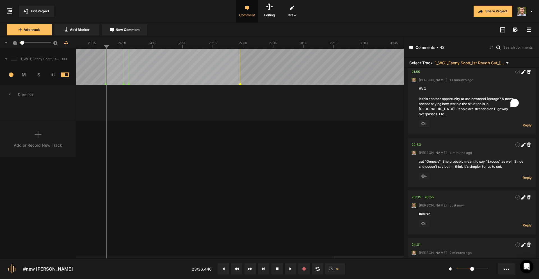
scroll to position [0, 0]
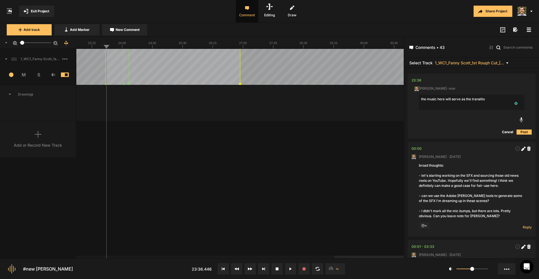
type textarea "the music here will serve as the transition"
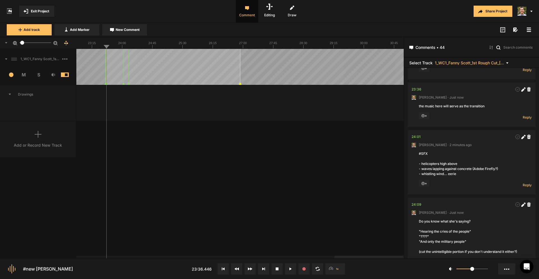
scroll to position [2506, 0]
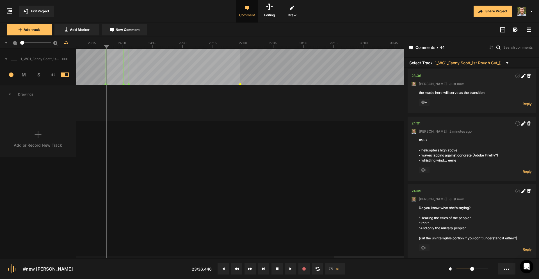
click at [168, 210] on div "1_WC1_Fanny Scott_1st Rough Cut_[DATE] 1 M S Comments 00:00 [PERSON_NAME] · [DA…" at bounding box center [202, 153] width 404 height 209
click at [184, 217] on div "1_WC1_Fanny Scott_1st Rough Cut_[DATE] 1 M S Comments 00:00 [PERSON_NAME] · [DA…" at bounding box center [202, 153] width 404 height 209
click at [126, 46] on line at bounding box center [126, 47] width 0 height 2
click at [241, 199] on div "1_WC1_Fanny Scott_1st Rough Cut_[DATE] 1 M S Comments 00:00 [PERSON_NAME] · [DA…" at bounding box center [202, 153] width 404 height 209
click at [255, 198] on div "1_WC1_Fanny Scott_1st Rough Cut_[DATE] 1 M S Comments 00:00 [PERSON_NAME] · [DA…" at bounding box center [202, 153] width 404 height 209
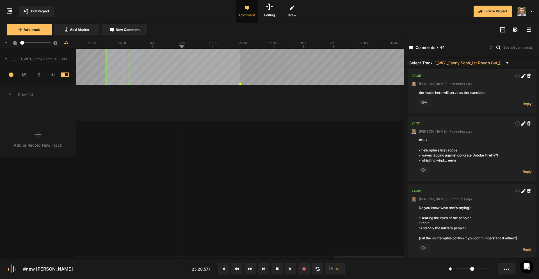
click at [255, 198] on div "1_WC1_Fanny Scott_1st Rough Cut_[DATE] 1 M S Comments 00:00 [PERSON_NAME] · [DA…" at bounding box center [202, 153] width 404 height 209
click at [522, 122] on icon at bounding box center [522, 123] width 3 height 3
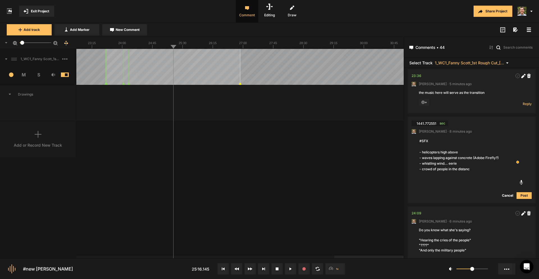
type textarea "#SFX - helicopters high above - waves lapping against concrete (Adobe Firefly?)…"
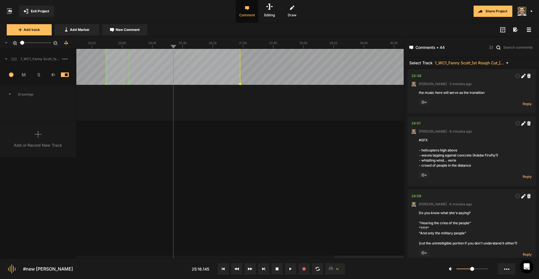
click at [298, 180] on div "1_WC1_Fanny Scott_1st Rough Cut_[DATE] 1 M S Comments 00:00 [PERSON_NAME] · [DA…" at bounding box center [202, 153] width 404 height 209
